Goal: Navigation & Orientation: Find specific page/section

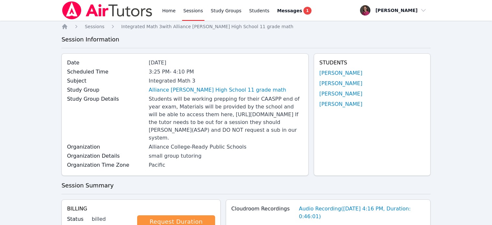
scroll to position [240, 0]
click at [167, 11] on link "Home" at bounding box center [169, 10] width 16 height 21
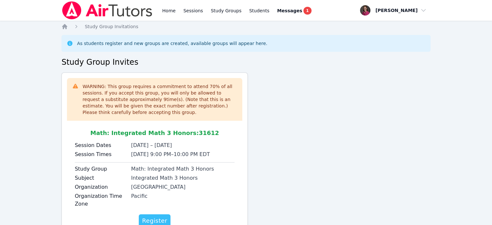
click at [161, 216] on span "Register" at bounding box center [154, 220] width 25 height 9
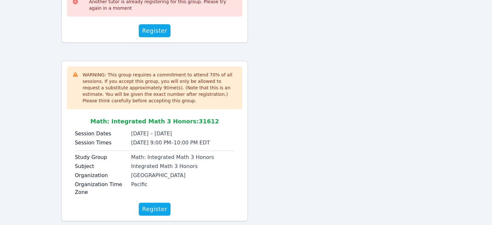
scroll to position [224, 0]
